Goal: Information Seeking & Learning: Learn about a topic

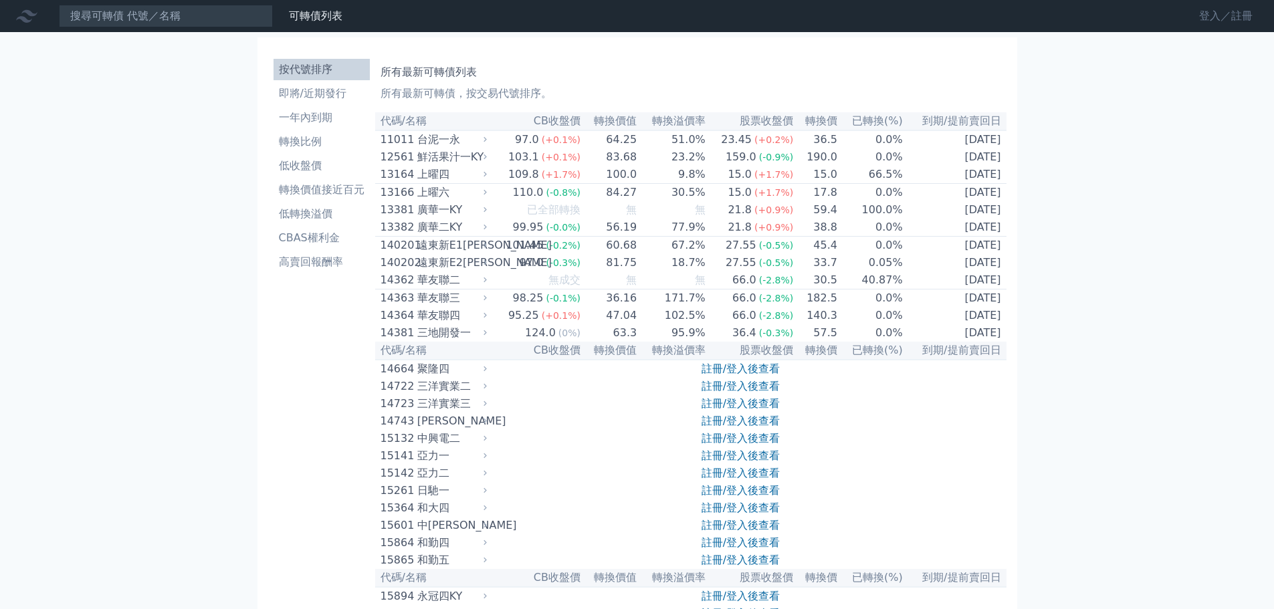
click at [1193, 17] on link "登入／註冊" at bounding box center [1225, 15] width 75 height 21
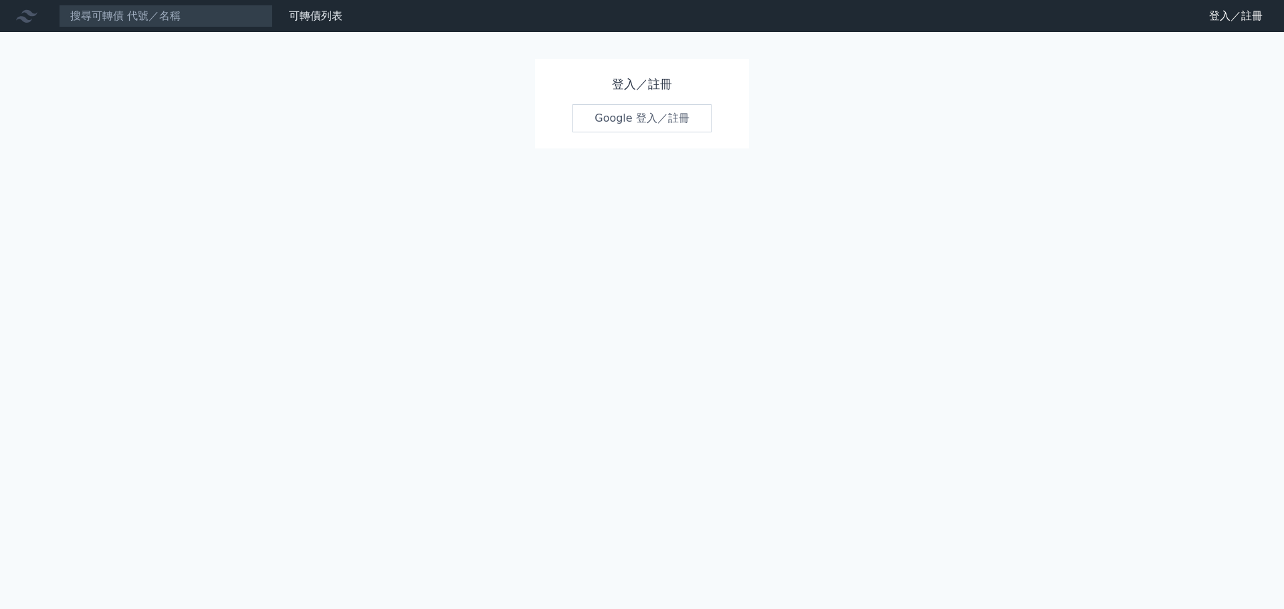
click at [620, 132] on link "Google 登入／註冊" at bounding box center [641, 118] width 139 height 28
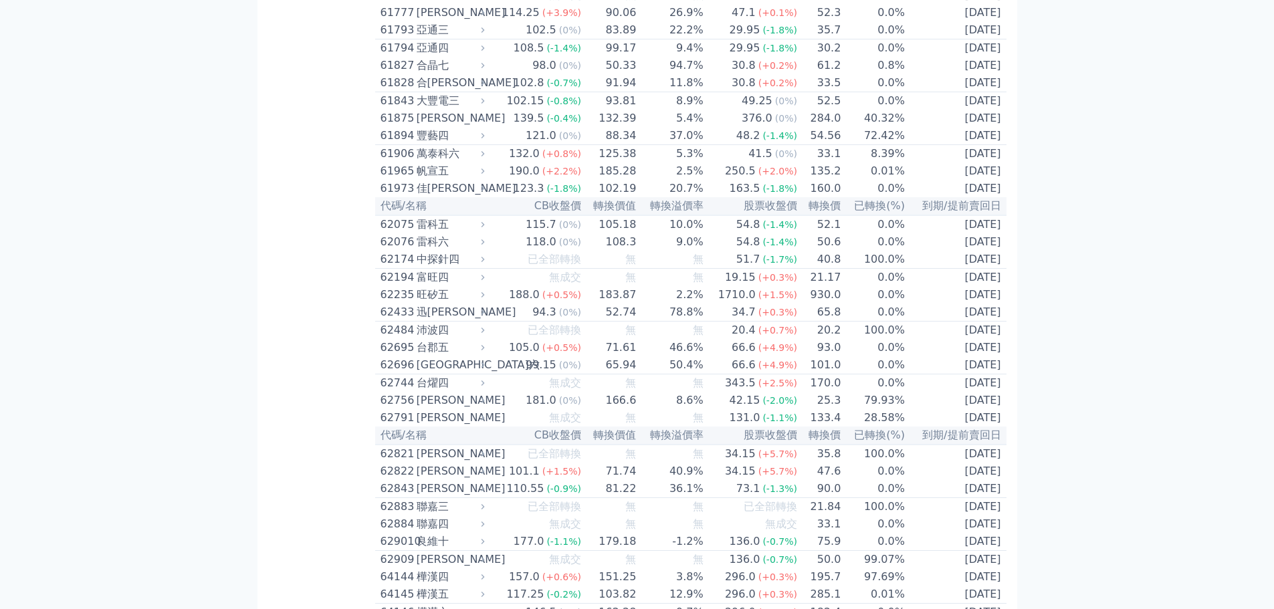
scroll to position [5056, 0]
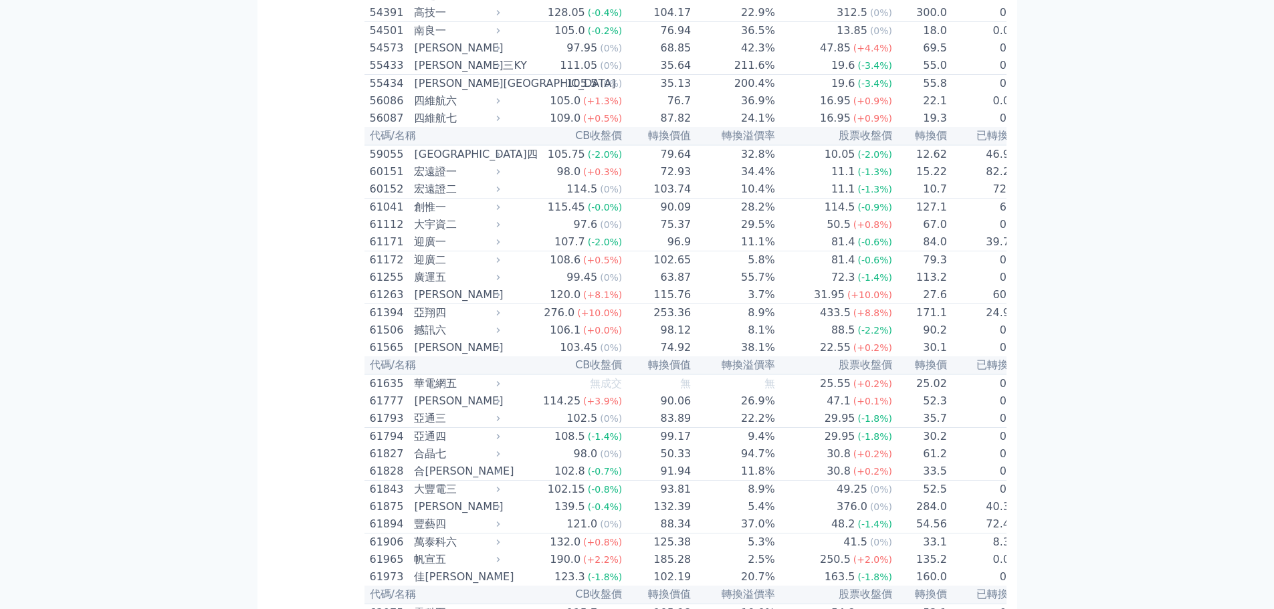
scroll to position [5207, 0]
